Goal: Communication & Community: Ask a question

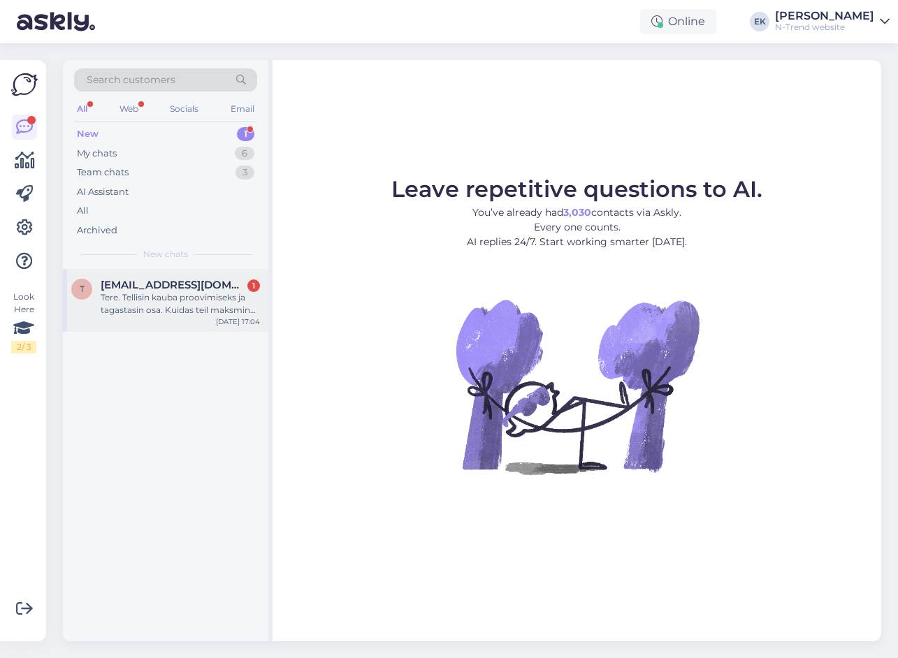
click at [152, 301] on div "Tere. Tellisin kauba proovimiseks ja tagastasin osa. Kuidas teil maksmine käib?…" at bounding box center [180, 303] width 159 height 25
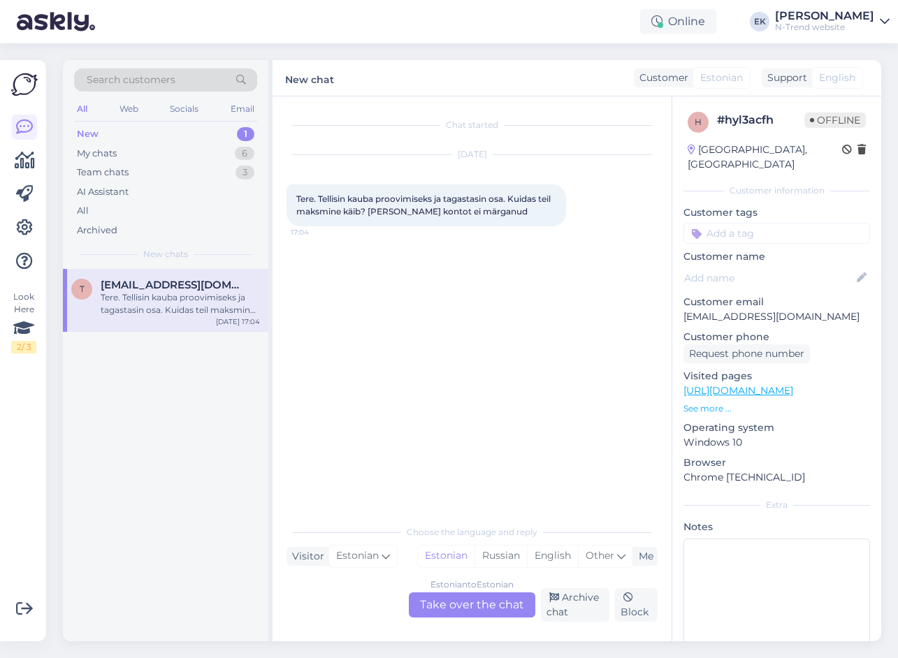
click at [457, 602] on div "Estonian to Estonian Take over the chat" at bounding box center [472, 604] width 126 height 25
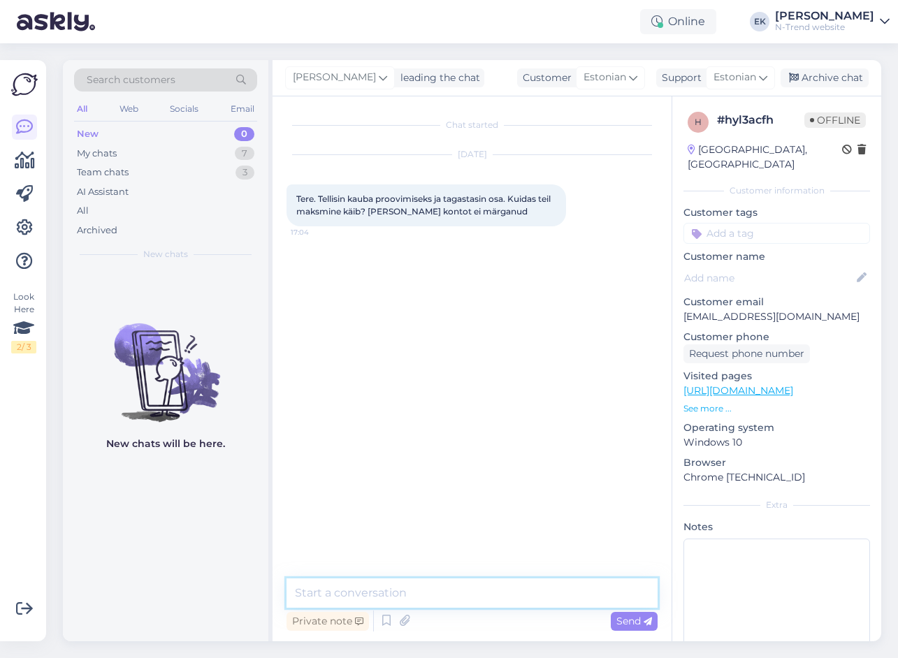
click at [385, 589] on textarea at bounding box center [471, 592] width 371 height 29
type textarea "Tere."
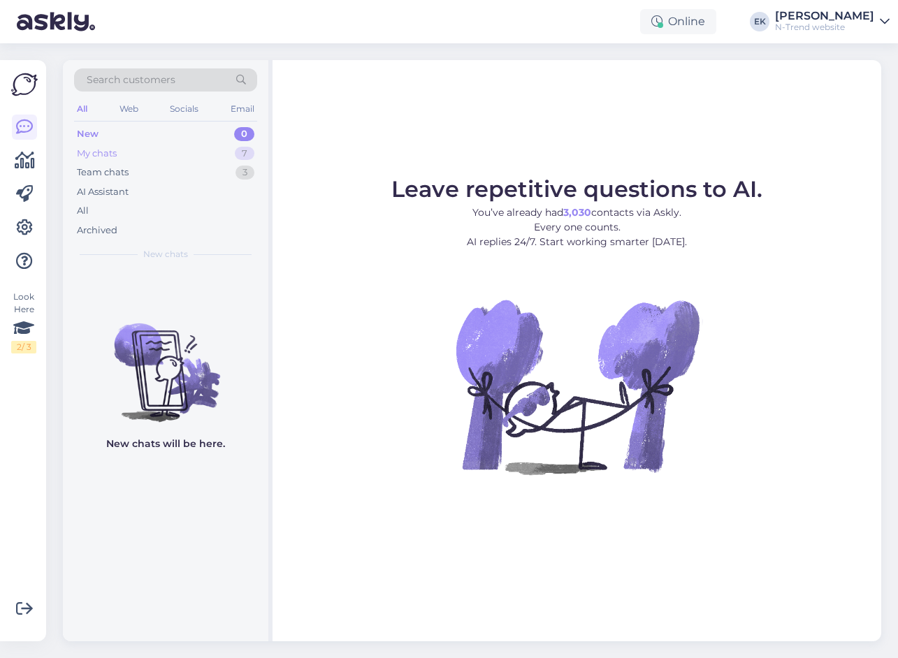
click at [94, 151] on div "My chats" at bounding box center [97, 154] width 40 height 14
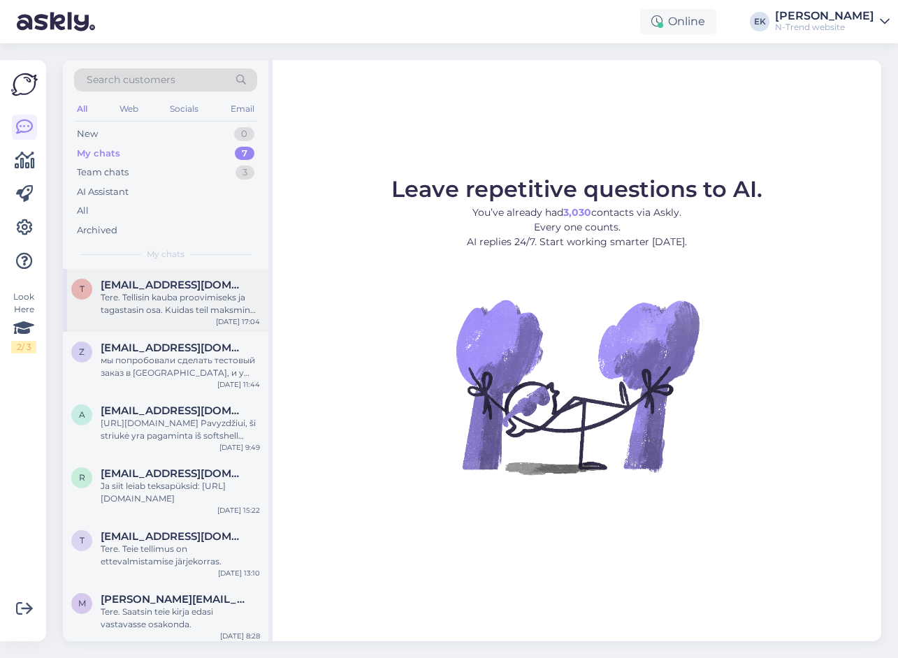
click at [129, 295] on div "Tere. Tellisin kauba proovimiseks ja tagastasin osa. Kuidas teil maksmine käib?…" at bounding box center [180, 303] width 159 height 25
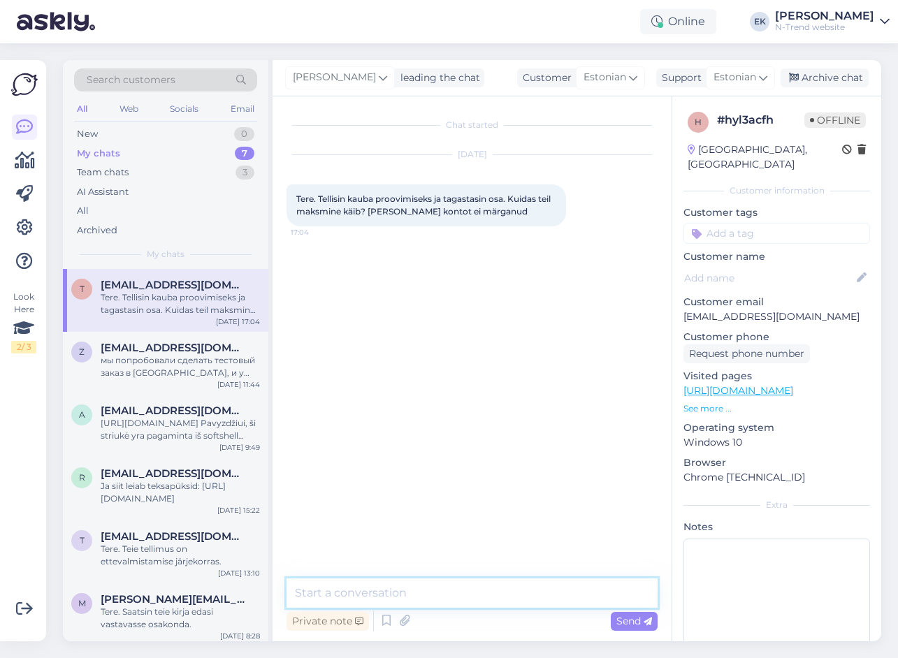
click at [355, 588] on textarea at bounding box center [471, 592] width 371 height 29
type textarea "Tere. Modena saadab teile arve"
